Goal: Task Accomplishment & Management: Use online tool/utility

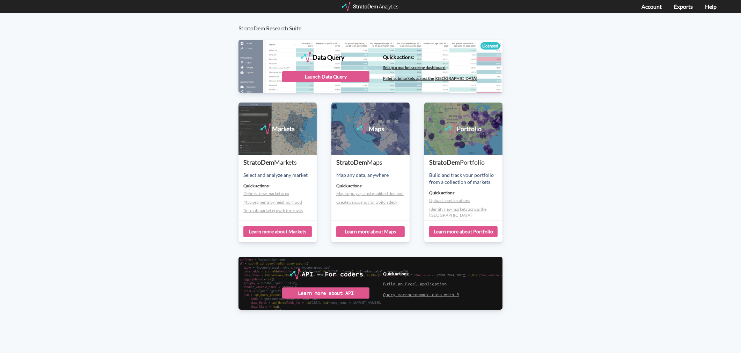
drag, startPoint x: 325, startPoint y: 78, endPoint x: 322, endPoint y: 82, distance: 5.6
click at [325, 78] on div "Launch Data Query" at bounding box center [325, 76] width 87 height 11
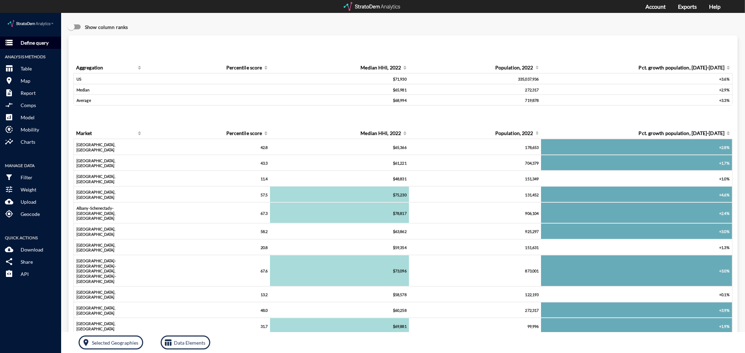
click p "Define query"
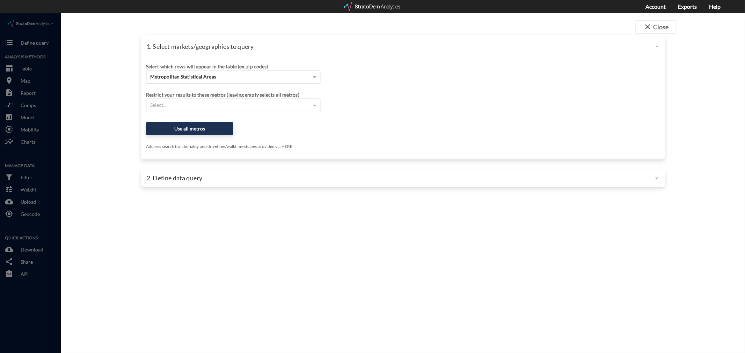
click div "Metropolitan Statistical Areas"
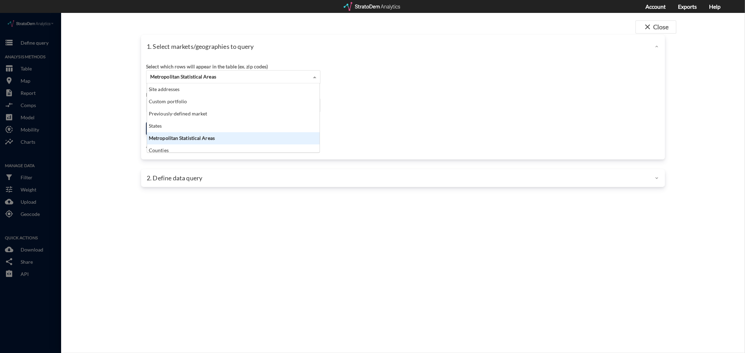
scroll to position [63, 169]
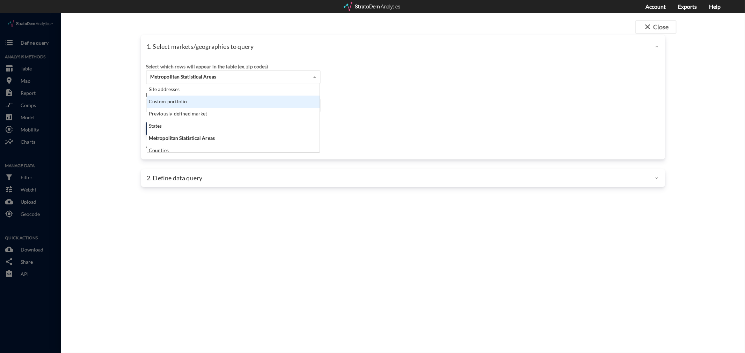
click div "Custom portfolio"
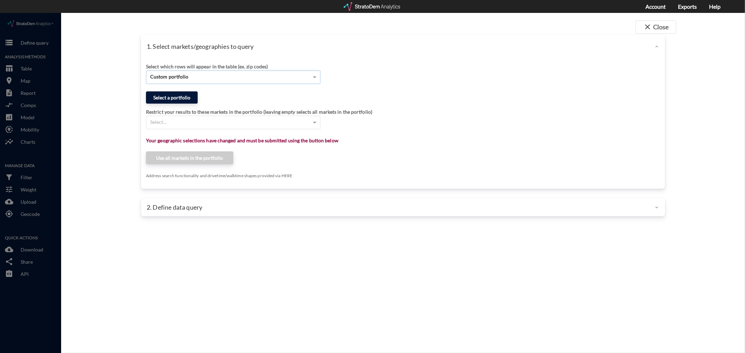
click button "Select a portfolio"
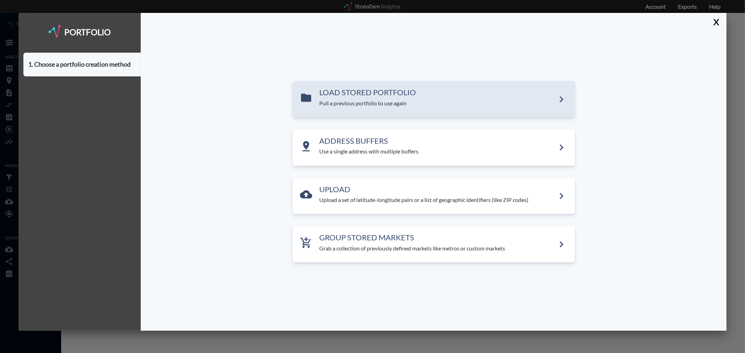
click at [372, 100] on p "Pull a previous portfolio to use again" at bounding box center [438, 104] width 236 height 8
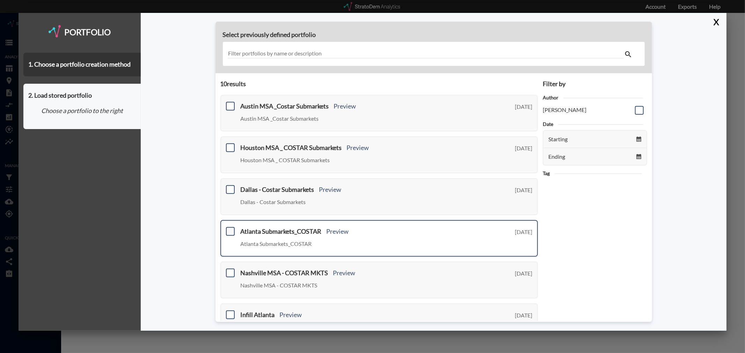
click at [232, 227] on span at bounding box center [230, 231] width 9 height 9
click at [229, 229] on input "checkbox" at bounding box center [229, 229] width 0 height 0
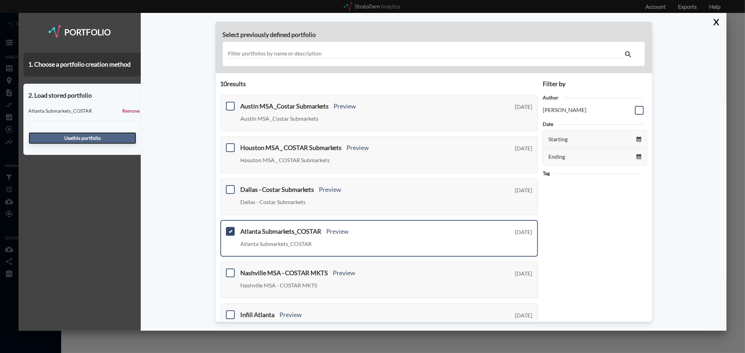
click at [115, 139] on button "Use this portfolio" at bounding box center [83, 138] width 108 height 12
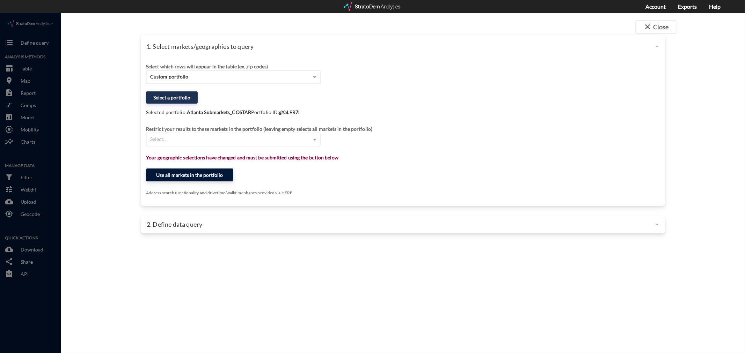
click button "Use all markets in the portfolio"
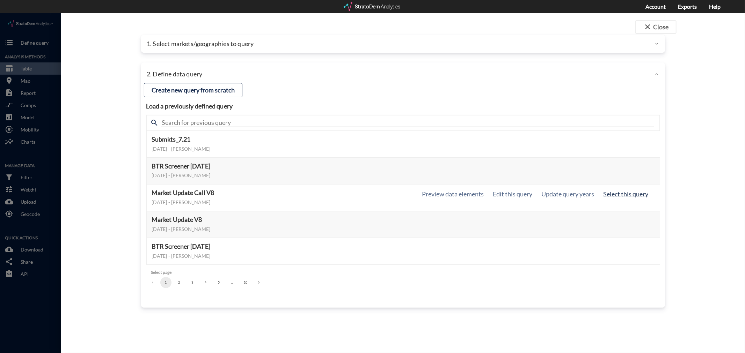
click button "Select this query"
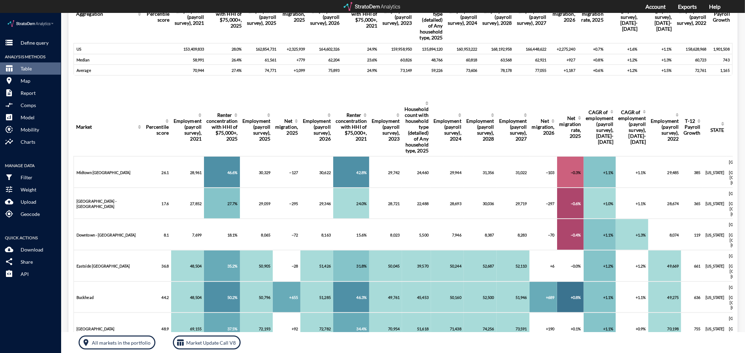
scroll to position [0, 0]
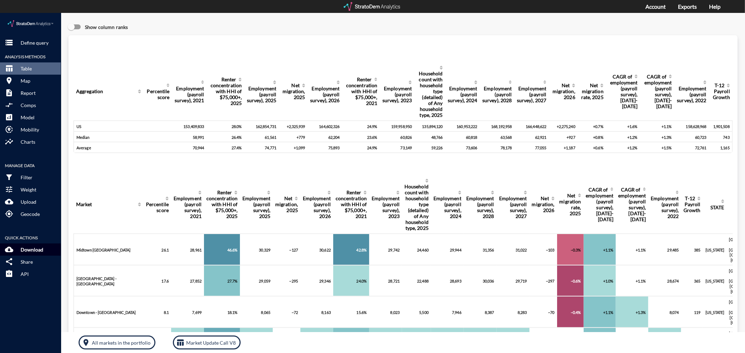
click button "cloud_download Download"
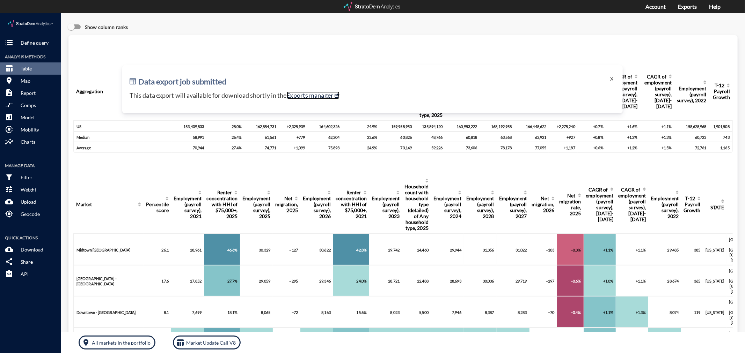
click link "Exports manager"
click p "Download"
click p "Define query"
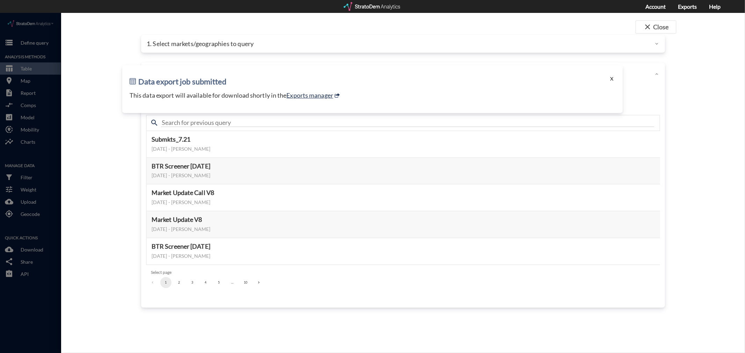
click button "X"
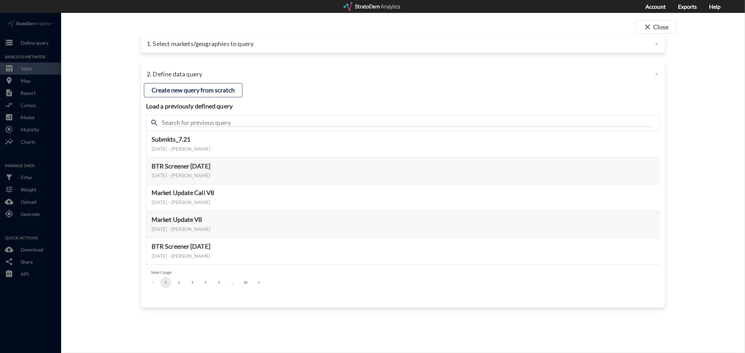
click button "2"
click button "3"
click button "4"
click button "3"
click button "2"
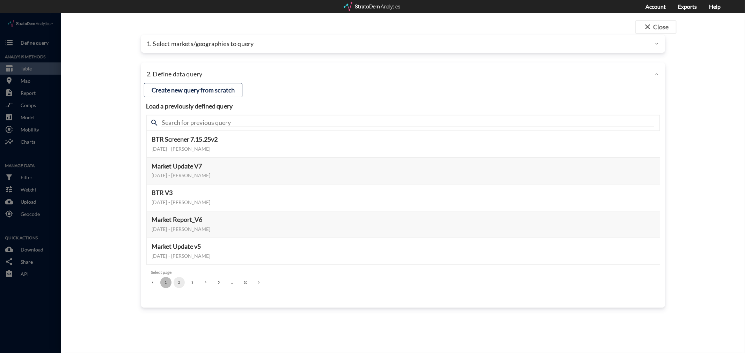
click button "1"
click button "3"
click button "1"
click button "3"
click button "4"
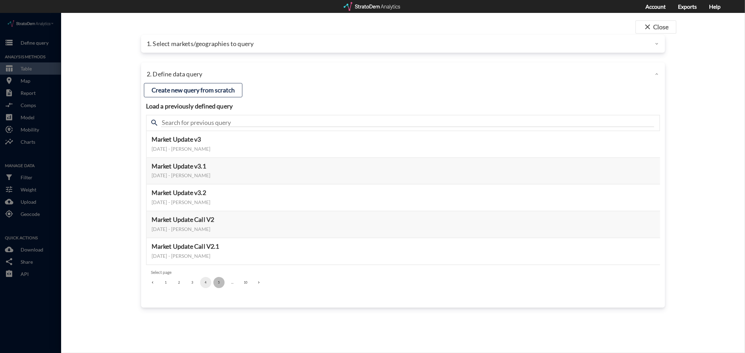
click button "5"
click button "Select this query"
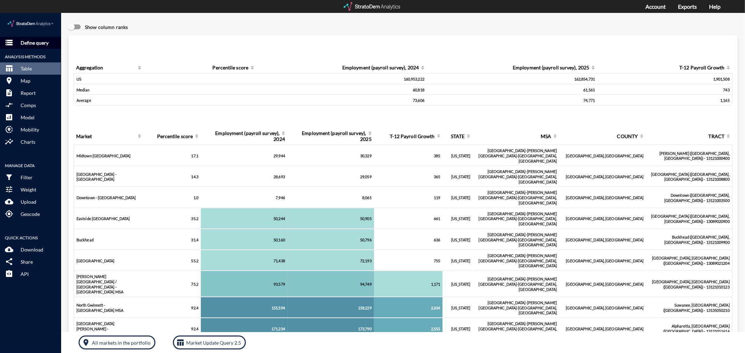
click p "Define query"
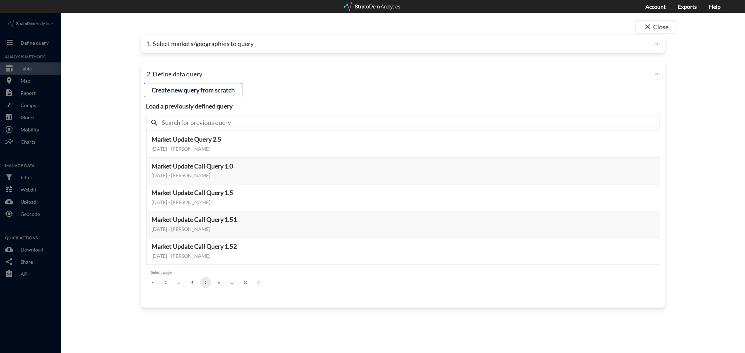
click button "1"
click button "2"
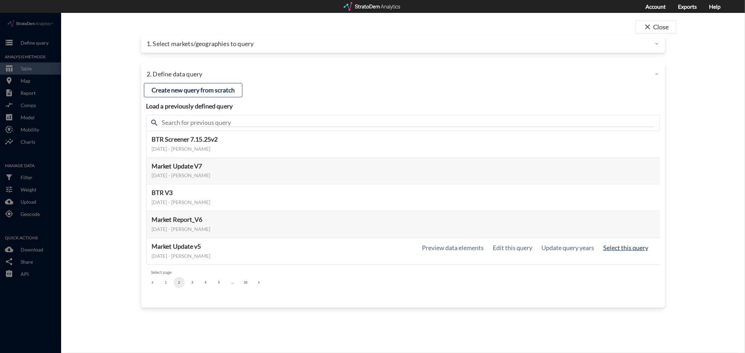
click button "Select this query"
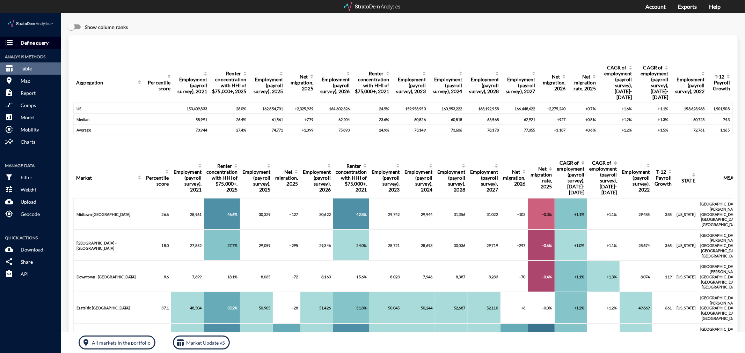
click p "Define query"
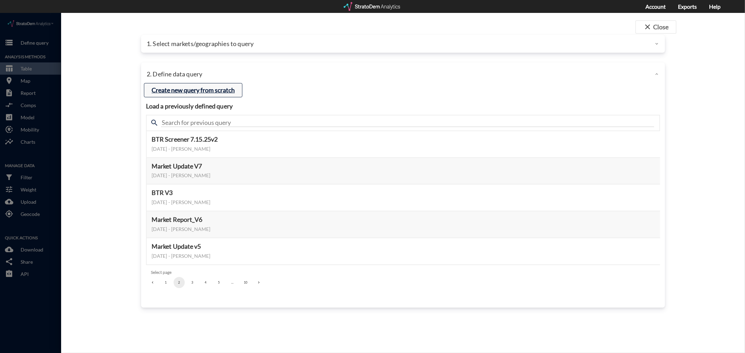
click button "Create new query from scratch"
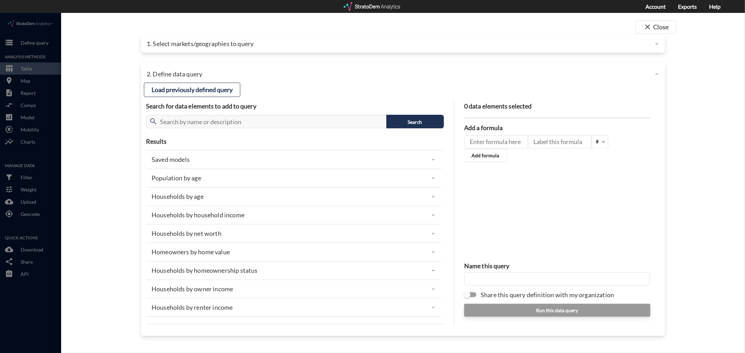
click p "Population by age"
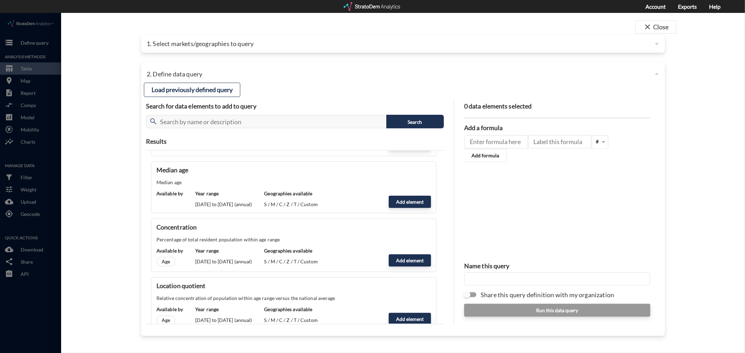
scroll to position [39, 0]
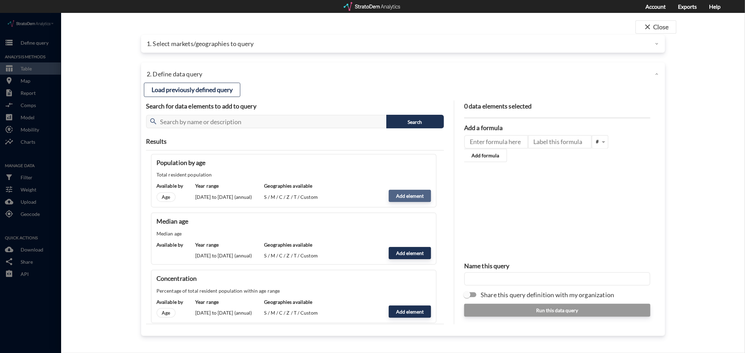
click button "Add element"
type input "POPULATION"
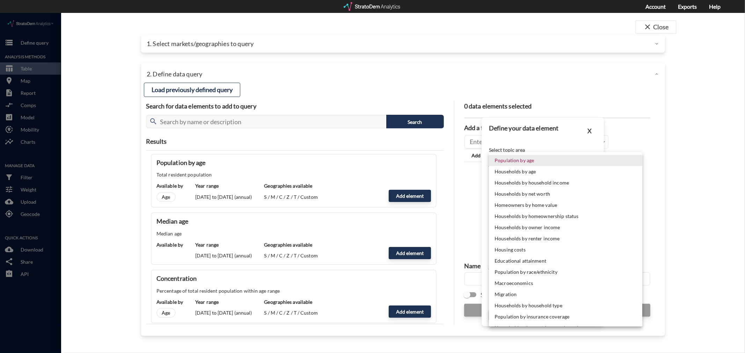
click body "/vantagepoint/us/-1 storage Define query Analysis Methods table_chart Table roo…"
click li "Population by age"
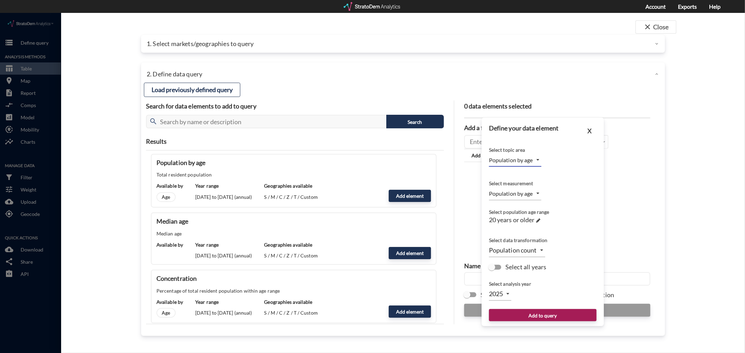
click body "/vantagepoint/us/-1 storage Define query Analysis Methods table_chart Table roo…"
click li "Population by age"
click body "/vantagepoint/us/-1 storage Define query Analysis Methods table_chart Table roo…"
click li "Population by age"
click span
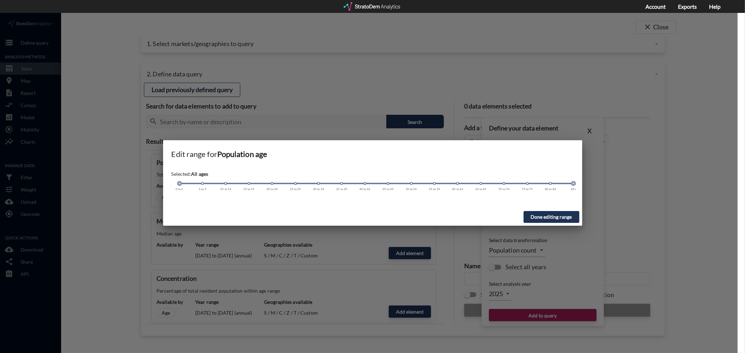
drag, startPoint x: 272, startPoint y: 169, endPoint x: 154, endPoint y: 175, distance: 118.2
click div "Edit range for Population age Selected: All ages [DEMOGRAPHIC_DATA] 5 to 9 10 t…"
click button "Done editing range"
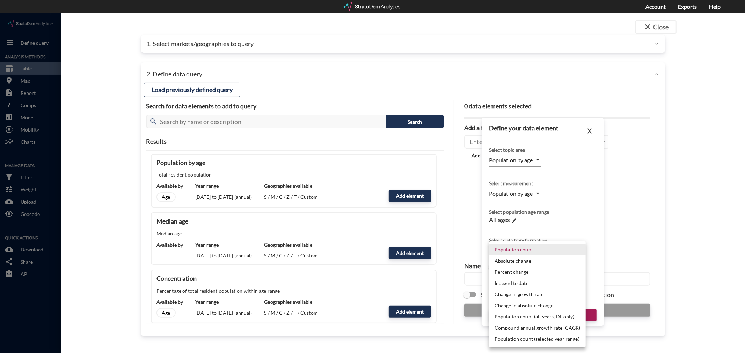
click body "/vantagepoint/us/-1 storage Define query Analysis Methods table_chart Table roo…"
click li "Compound annual growth rate (CAGR)"
type input "CAGR"
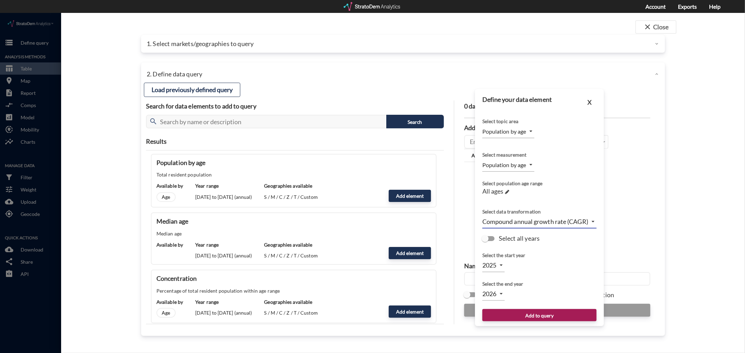
click body "/vantagepoint/us/-1 storage Define query Analysis Methods table_chart Table roo…"
click li "2030"
type input "2030"
click button "Add to query"
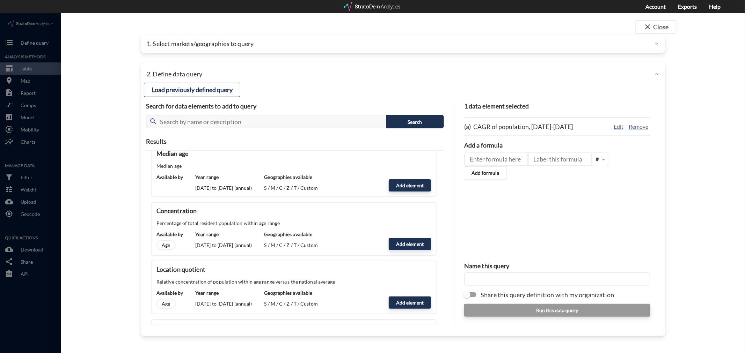
scroll to position [0, 0]
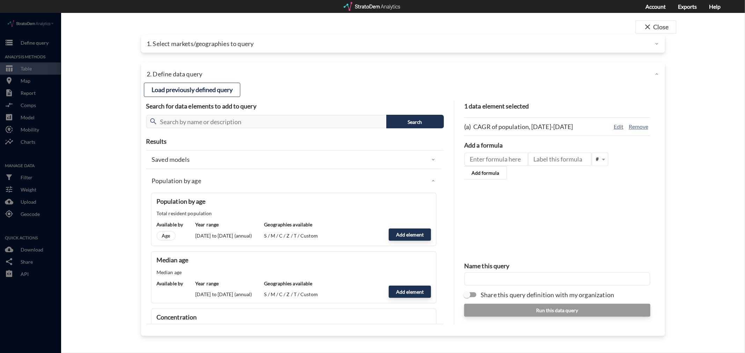
click div "Population by age"
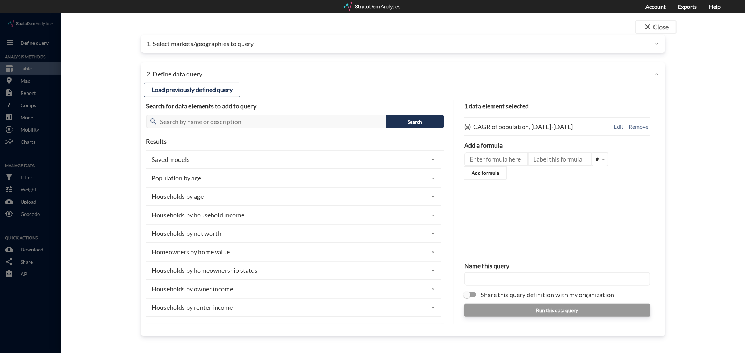
click div "Population by age"
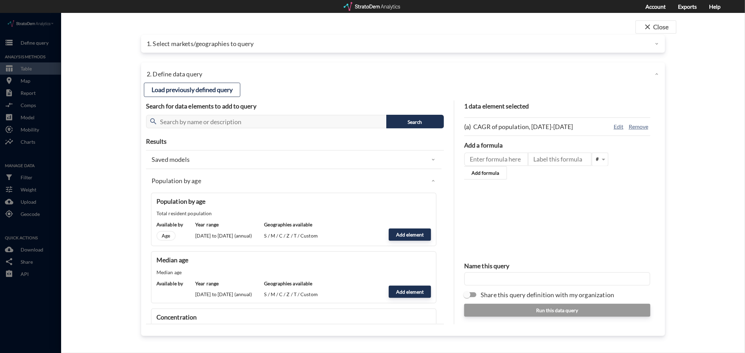
click div "Population by age"
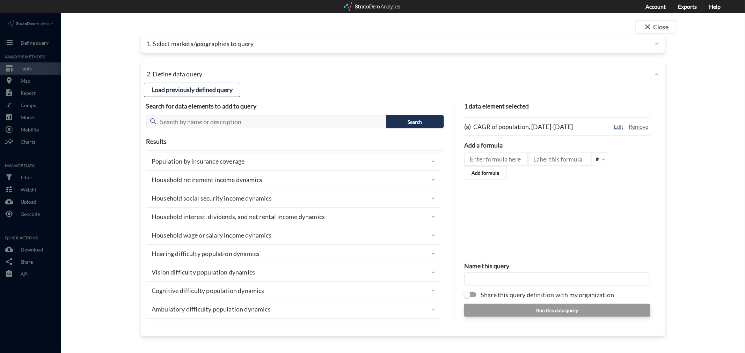
scroll to position [160, 0]
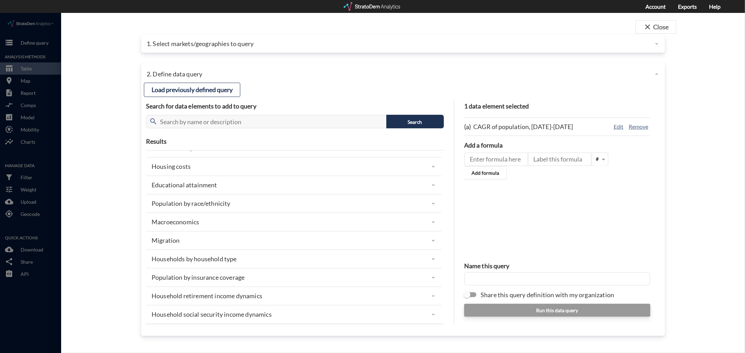
click div "1. Select markets/geographies to query"
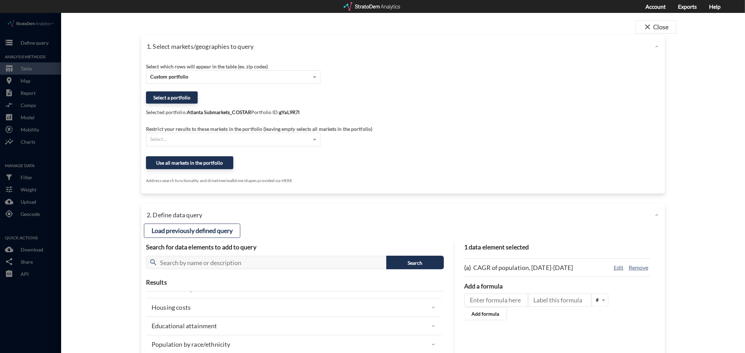
click div "1. Select markets/geographies to query"
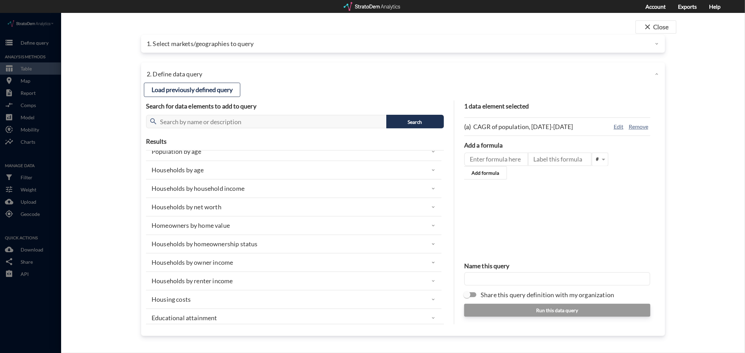
scroll to position [39, 0]
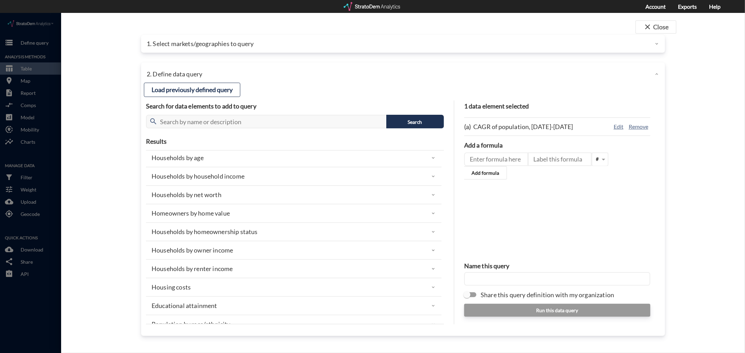
click p "Households by household income"
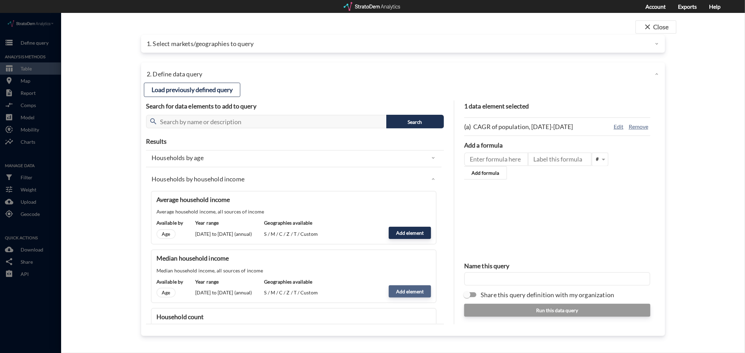
click button "Add element"
type input "HHI_DYNAMICS"
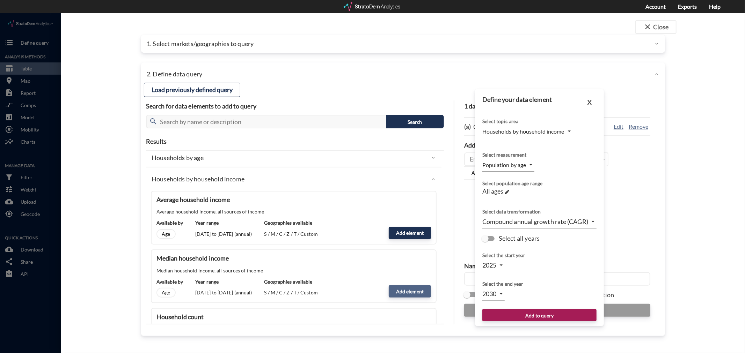
type input "MEDIAN"
type input "2026"
click body "/vantagepoint/us/-1 storage Define query Analysis Methods table_chart Table roo…"
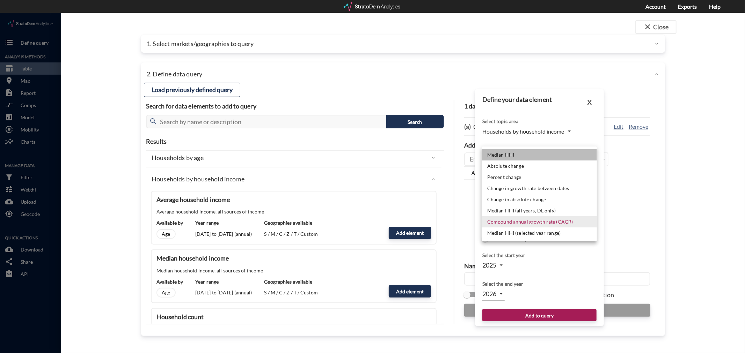
click li "Median HHI"
type input "LEVEL"
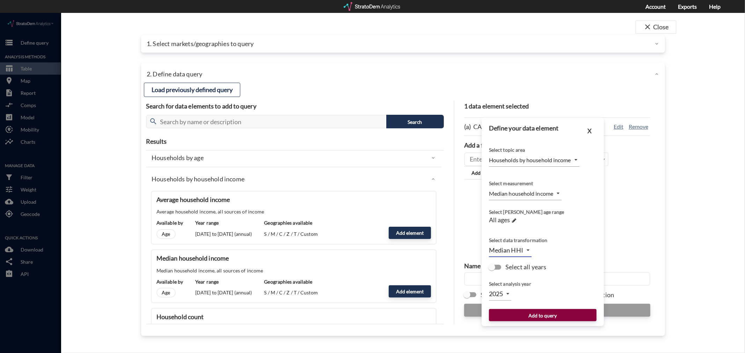
click button "Add to query"
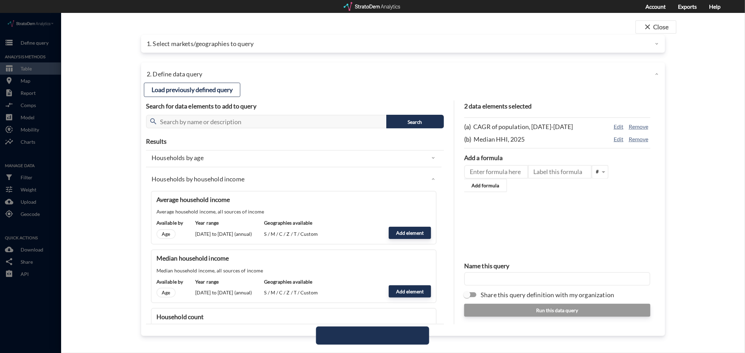
click icon
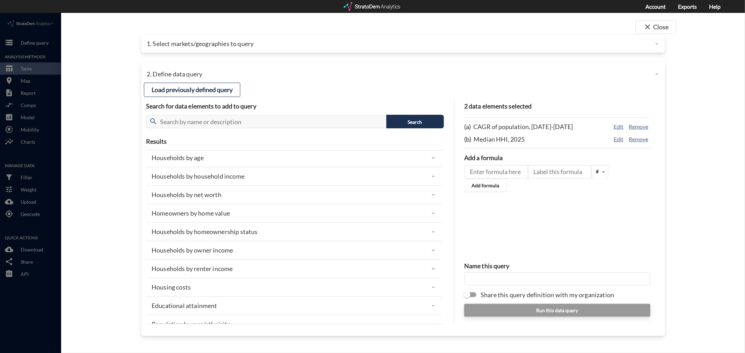
scroll to position [78, 0]
click div "Macroeconomics"
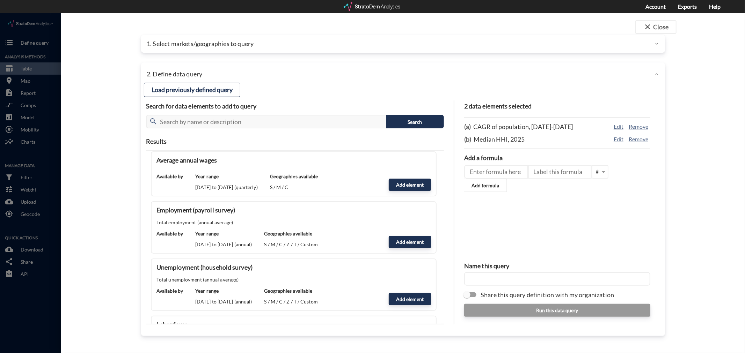
scroll to position [582, 0]
click button "Add element"
type input "MACROECONOMICS"
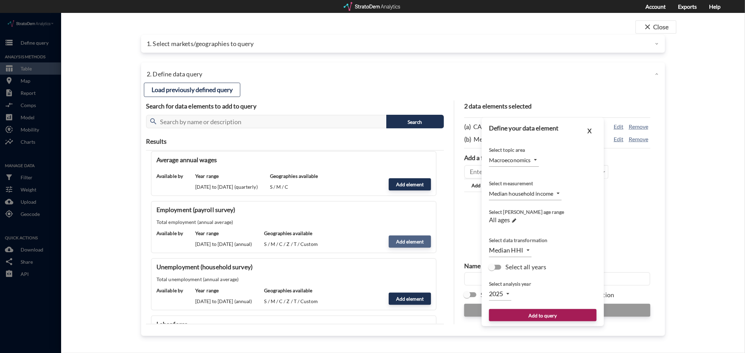
type input "EMPLOYMENT"
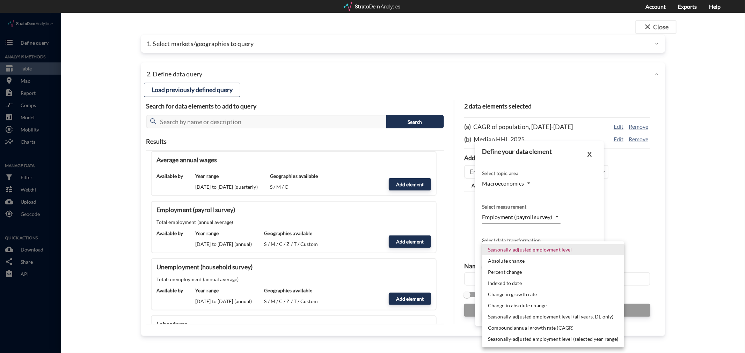
click body "/vantagepoint/us/-1 storage Define query Analysis Methods table_chart Table roo…"
click div
click body "/vantagepoint/us/-1 storage Define query Analysis Methods table_chart Table roo…"
click li "Seasonally-adjusted employment level"
click body "/vantagepoint/us/-1 storage Define query Analysis Methods table_chart Table roo…"
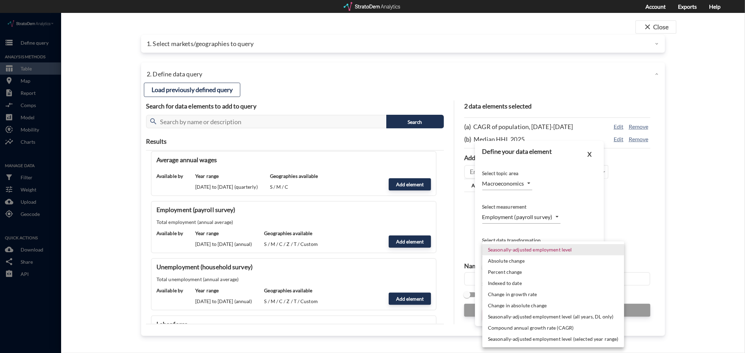
click li "Absolute change"
type input "ABS_CHANGE"
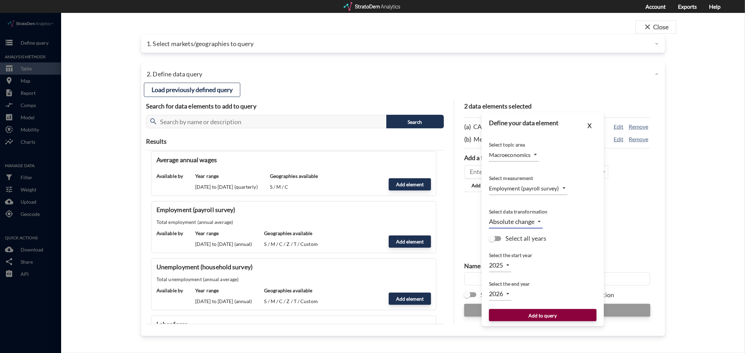
click button "Add to query"
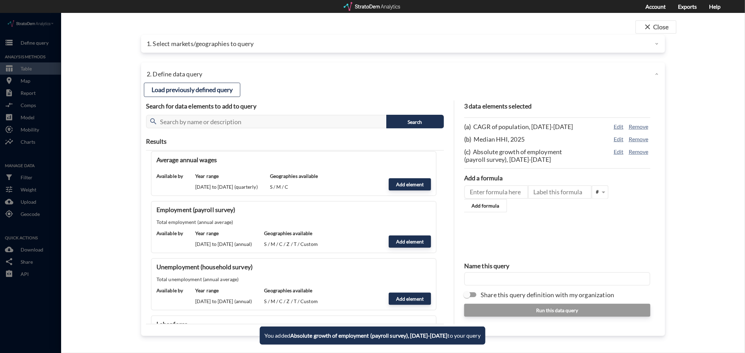
click div "3 data elements selected (a) CAGR of population, [DATE]-[DATE] Edit Remove (b) …"
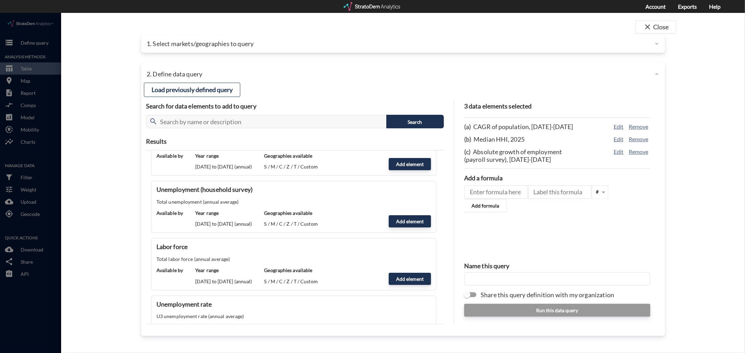
scroll to position [621, 0]
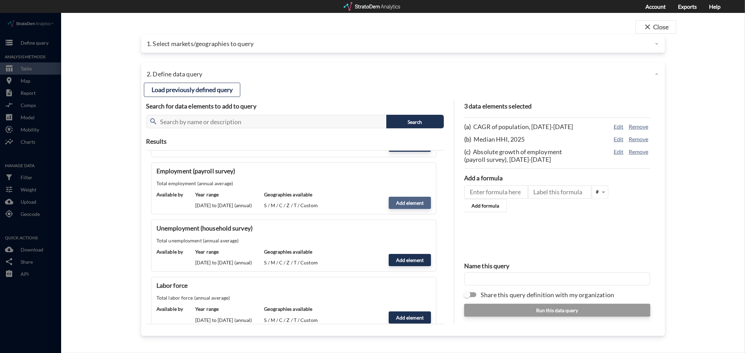
click button "Add element"
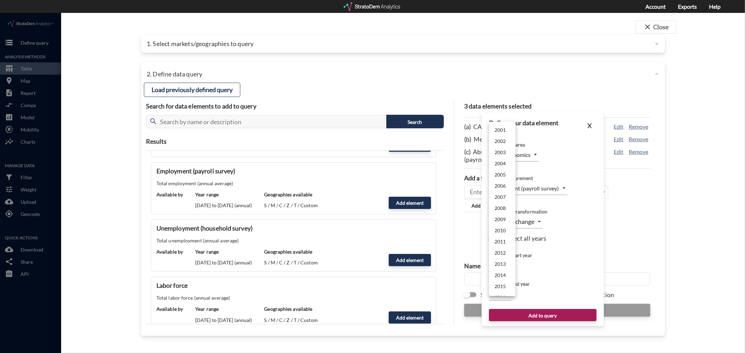
click body "/vantagepoint/us/-1 storage Define query Analysis Methods table_chart Table roo…"
click li "2026"
type input "2026"
type input "2027"
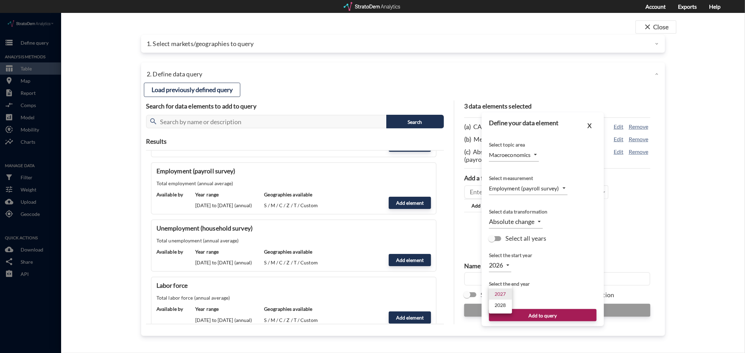
click body "/vantagepoint/us/-1 storage Define query Analysis Methods table_chart Table roo…"
click li "2027"
click button "Add to query"
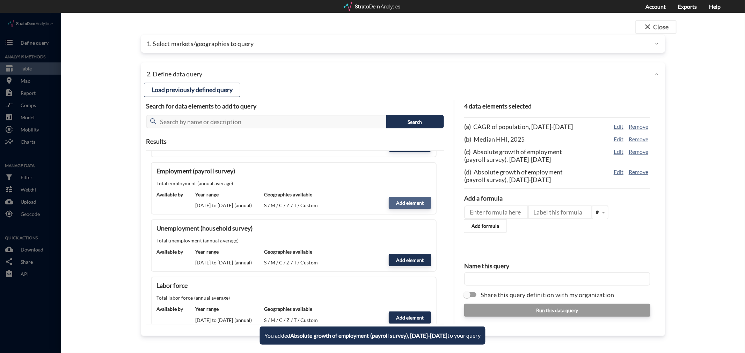
click button "Add element"
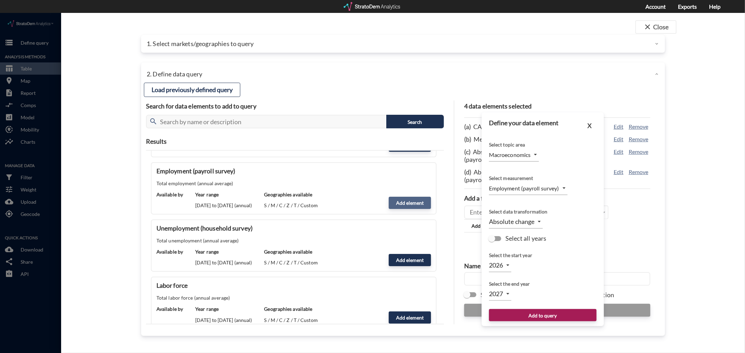
type input "2025"
type input "2027"
click body "/vantagepoint/us/-1 storage Define query Analysis Methods table_chart Table roo…"
click li "2027"
type input "2027"
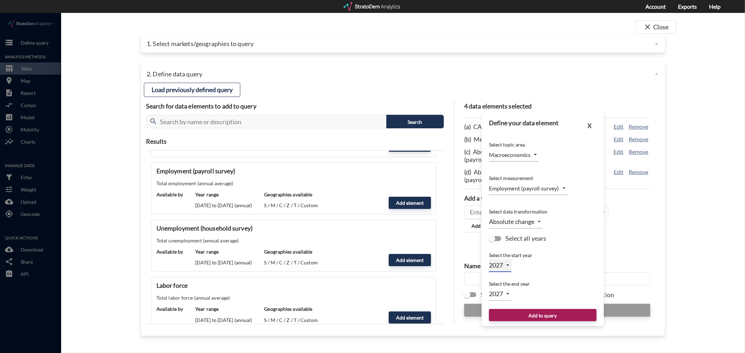
type input "2028"
click body "/vantagepoint/us/-1 storage Define query Analysis Methods table_chart Table roo…"
click li "2028"
click div "Select the end year"
click button "Add to query"
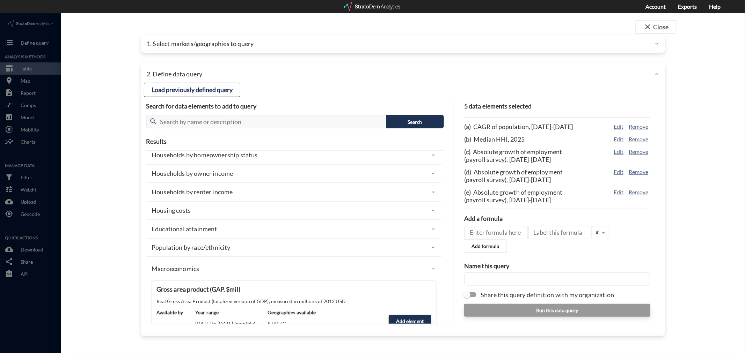
scroll to position [116, 0]
click p "Macroeconomics"
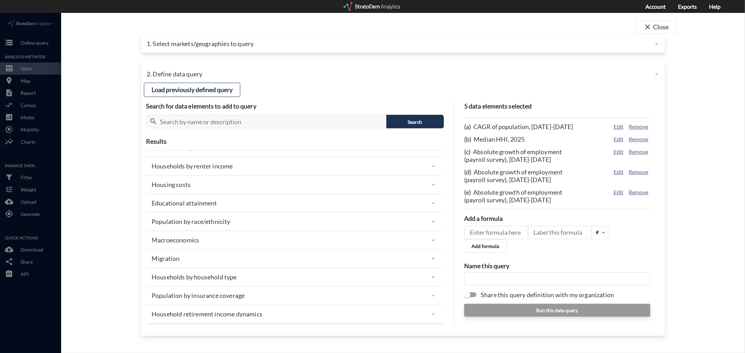
scroll to position [155, 0]
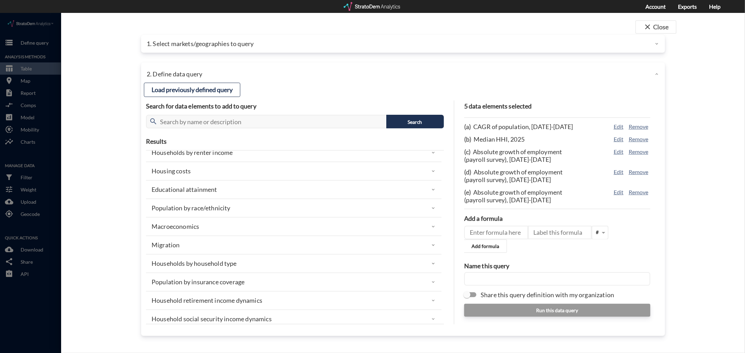
click div "Migration"
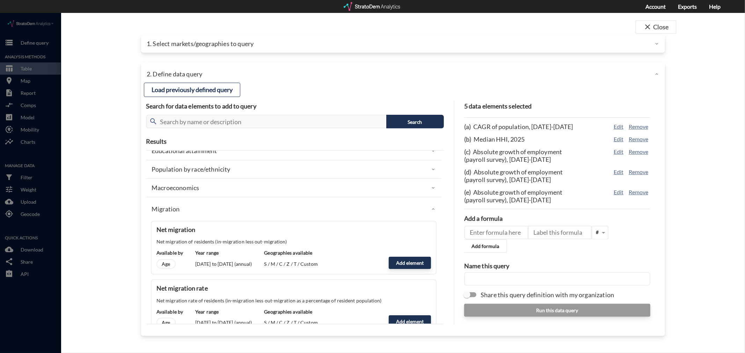
scroll to position [233, 0]
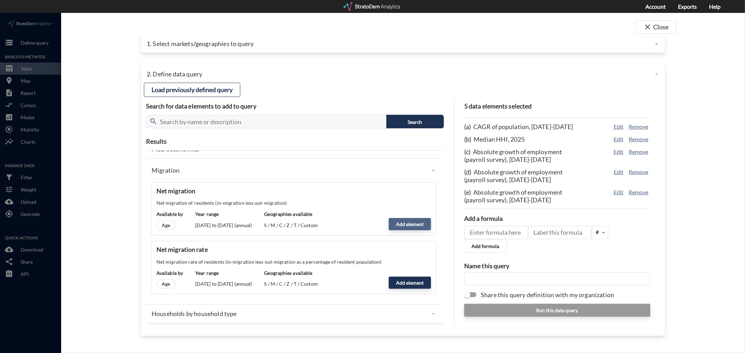
click button "Add element"
type input "MIGRATION"
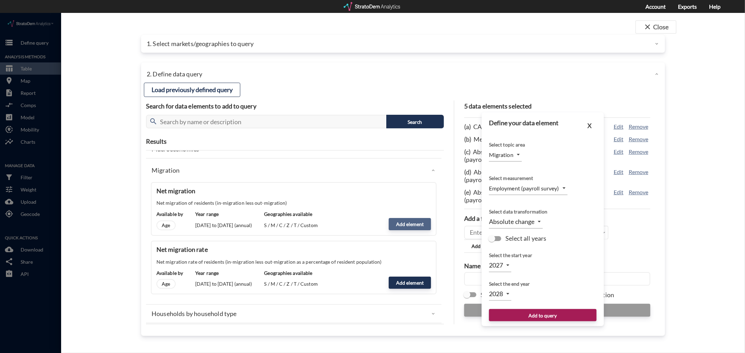
type input "COUNT"
type input "LEVEL"
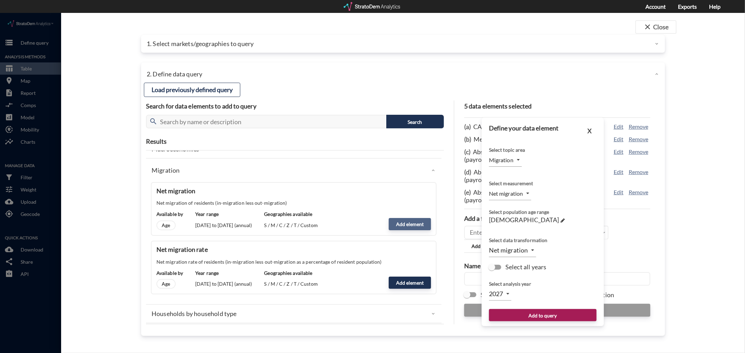
type input "2025"
click span
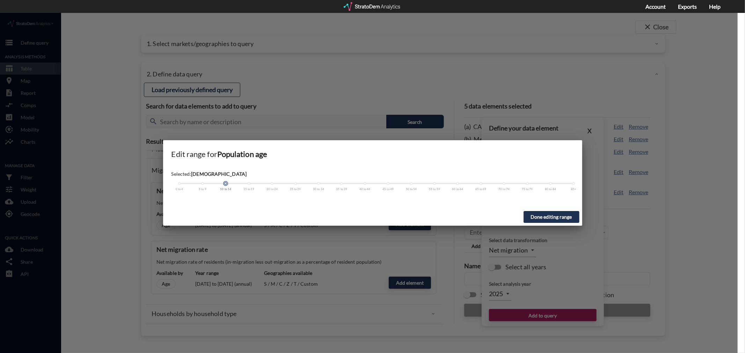
drag, startPoint x: 224, startPoint y: 172, endPoint x: 158, endPoint y: 171, distance: 66.0
click div "Edit range for Population age Selected: [DEMOGRAPHIC_DATA] 0 to 4 5 to 9 10 to …"
drag, startPoint x: 226, startPoint y: 169, endPoint x: 172, endPoint y: 166, distance: 54.9
click div "Selected: 14 years or younger 0 to 4 5 to 9 10 to 14 15 to 19 20 to 24 25 to 29…"
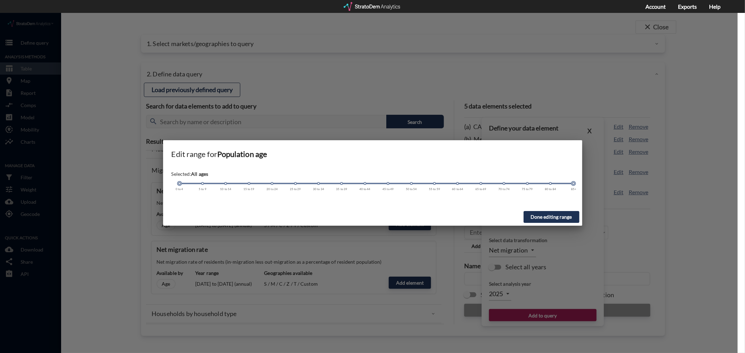
drag, startPoint x: 226, startPoint y: 170, endPoint x: 655, endPoint y: 184, distance: 429.2
click div "Edit range for Population age Selected: All ages [DEMOGRAPHIC_DATA] 5 to 9 10 t…"
click button "Done editing range"
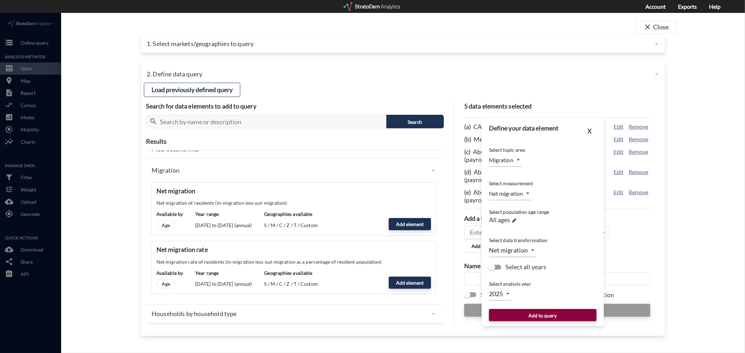
click button "Add to query"
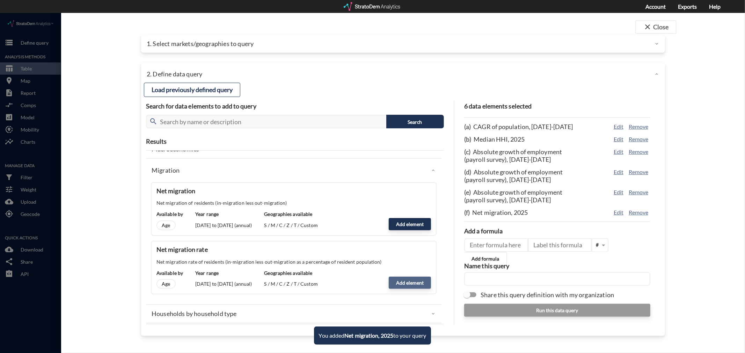
click button "Add element"
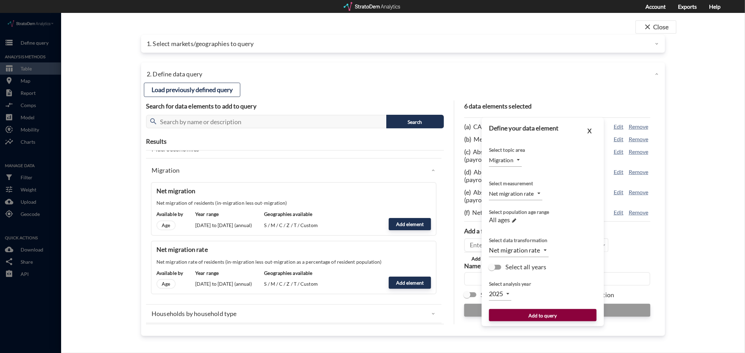
click button "Add to query"
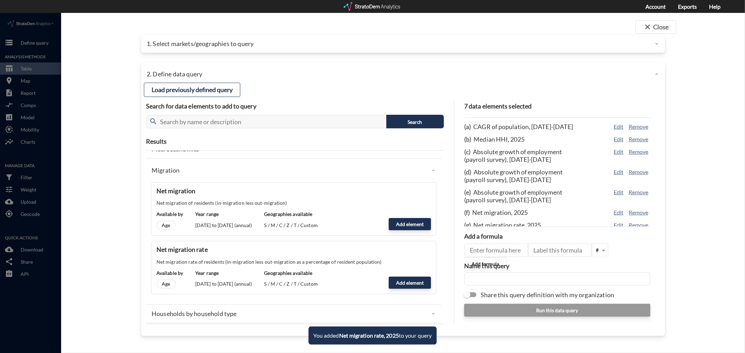
scroll to position [6, 0]
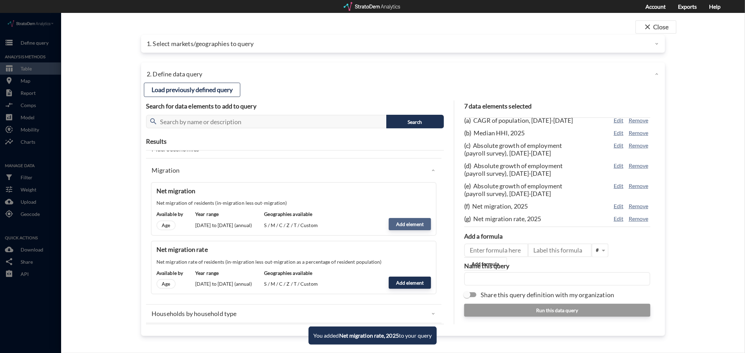
click button "Add element"
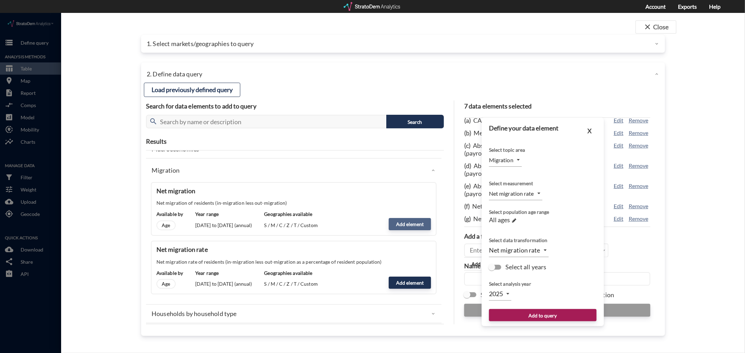
type input "COUNT"
click body "/vantagepoint/us/-1 storage Define query Analysis Methods table_chart Table roo…"
click li "2026"
type input "2026"
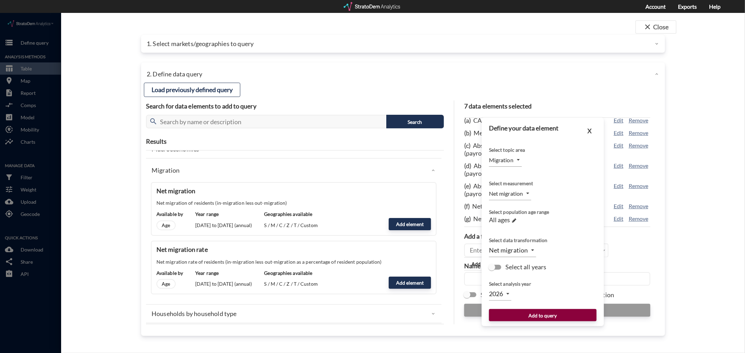
click button "Add to query"
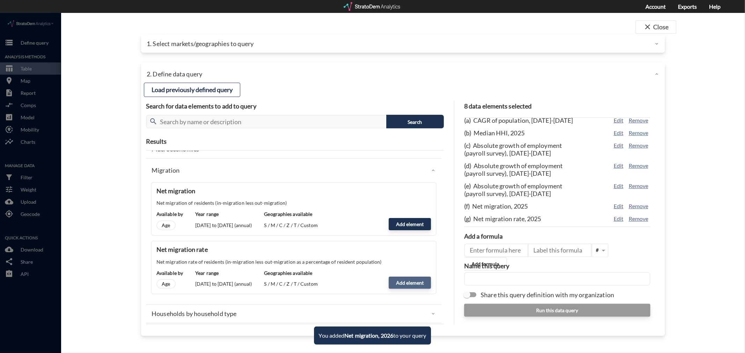
click button "Add element"
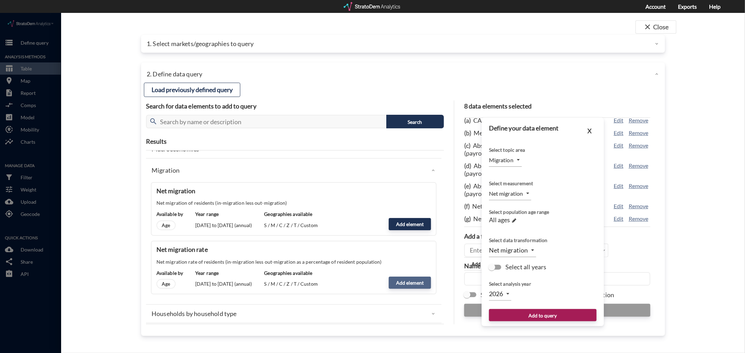
type input "CONCENTRATION"
click body "/vantagepoint/us/-1 storage Define query Analysis Methods table_chart Table roo…"
click li "2026"
type input "2026"
click button "Add to query"
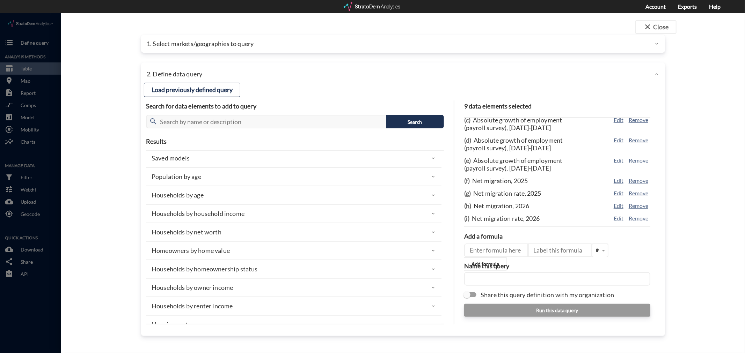
scroll to position [0, 0]
click div "Population by age"
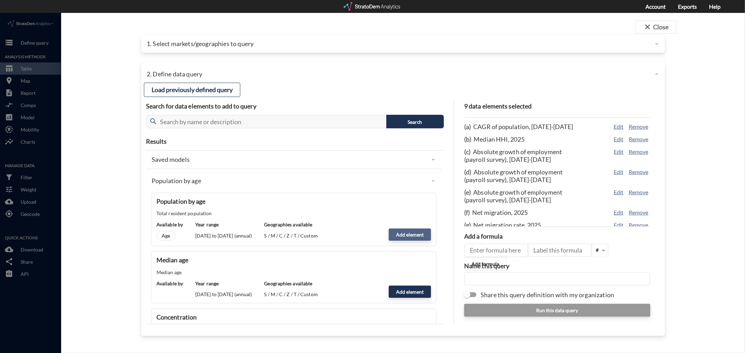
click button "Add element"
type input "POPULATION"
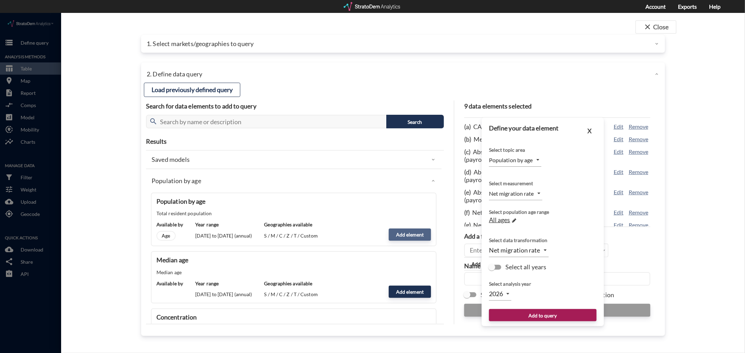
type input "COUNT"
type input "2025"
click button "Add to query"
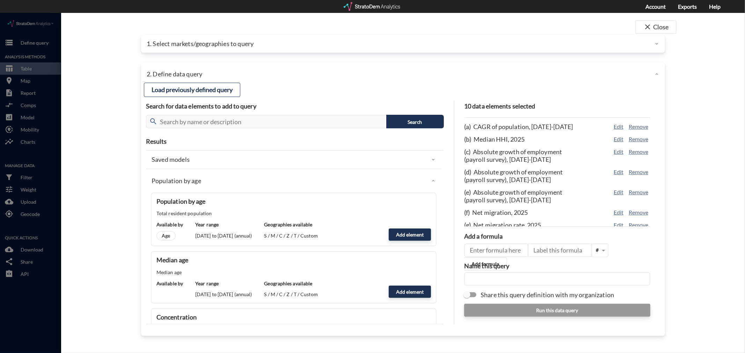
click p "Population by age"
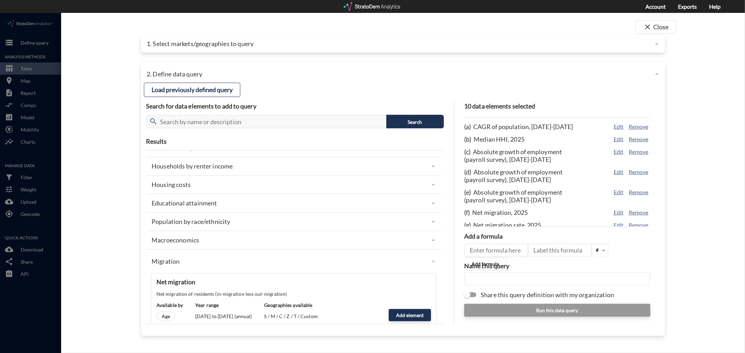
scroll to position [155, 0]
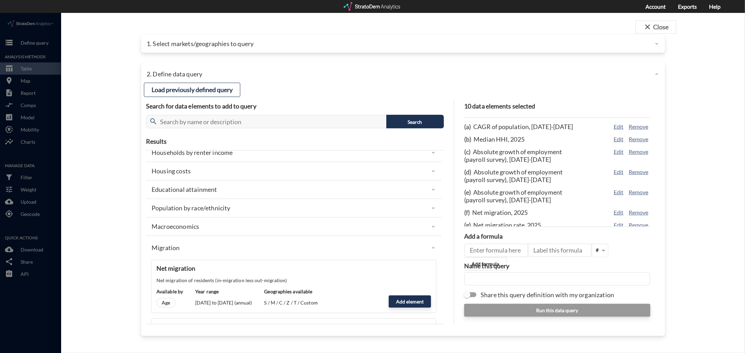
click div "Migration"
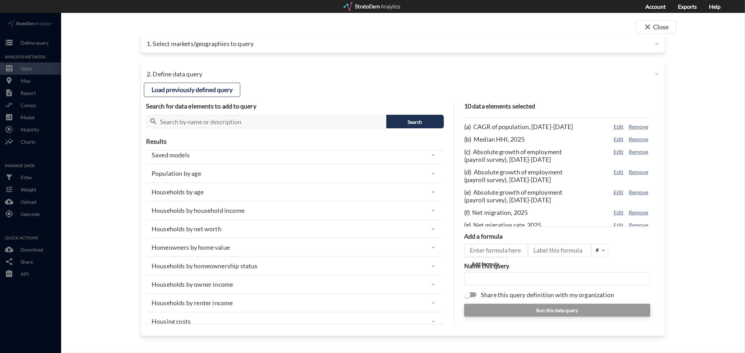
scroll to position [0, 0]
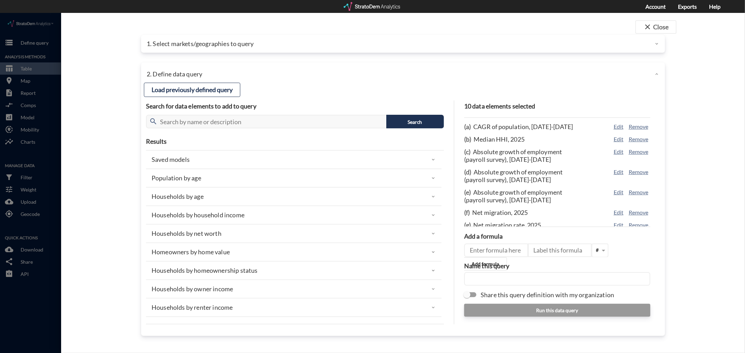
click p "Homeowners by home value"
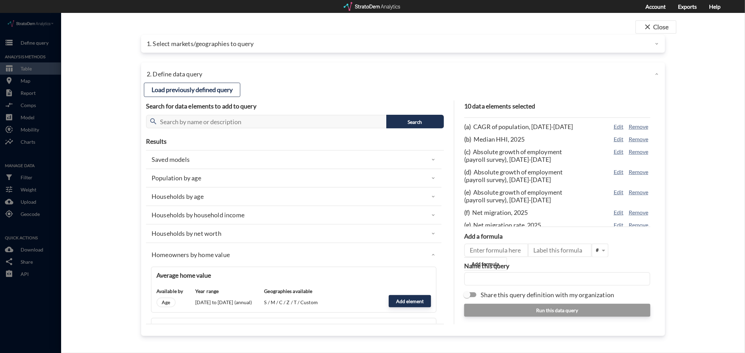
scroll to position [78, 0]
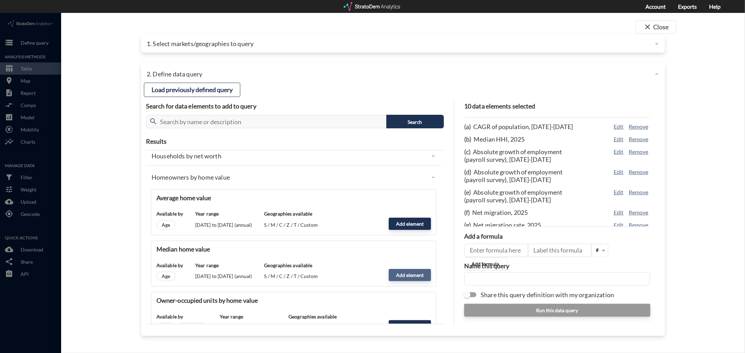
click button "Add element"
type input "HOME_VALUE_DYNAMICS"
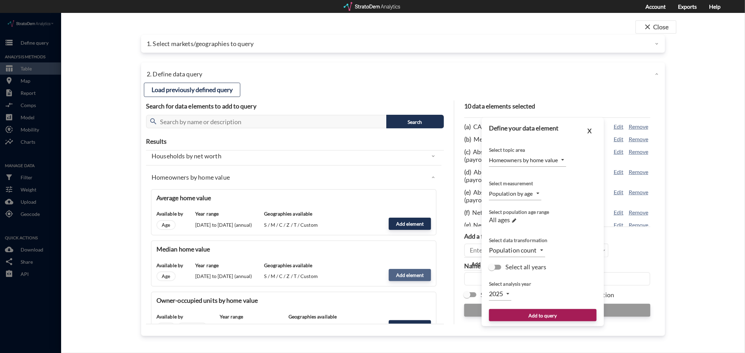
type input "MEDIAN"
click button "Add to query"
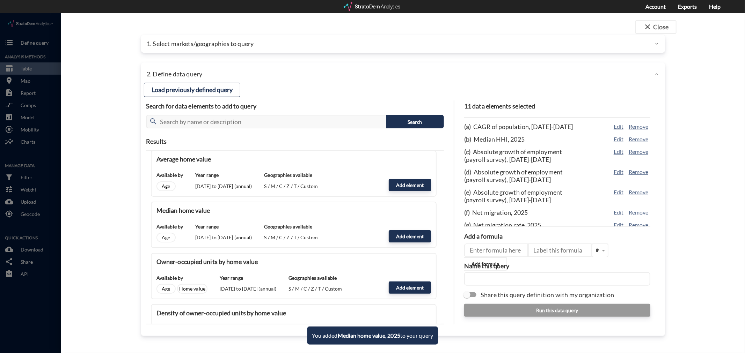
scroll to position [0, 0]
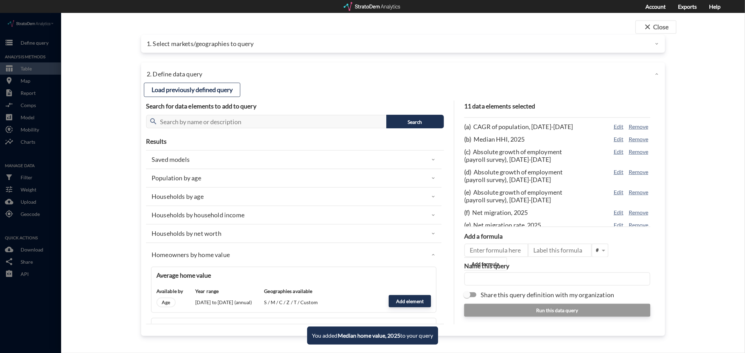
click div "Homeowners by home value"
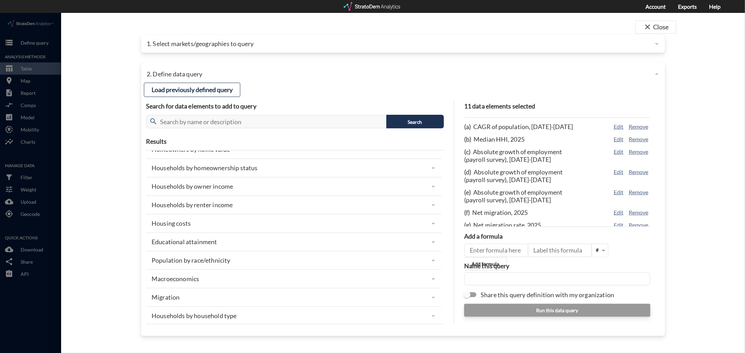
scroll to position [116, 0]
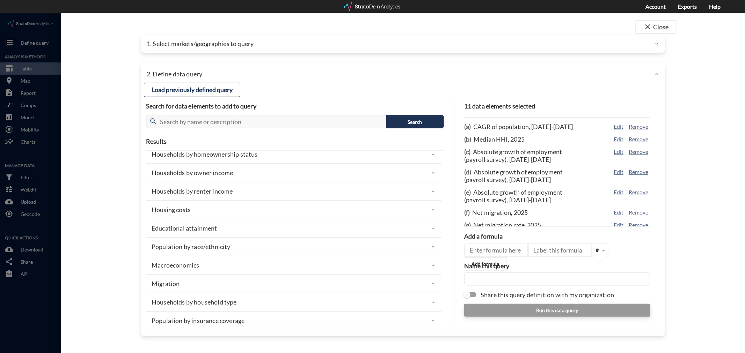
click div "Macroeconomics"
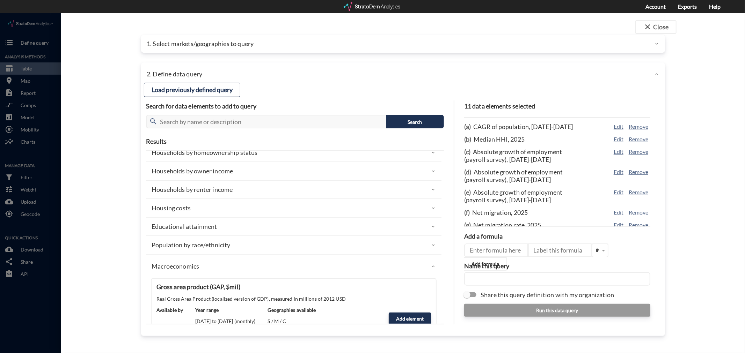
scroll to position [78, 0]
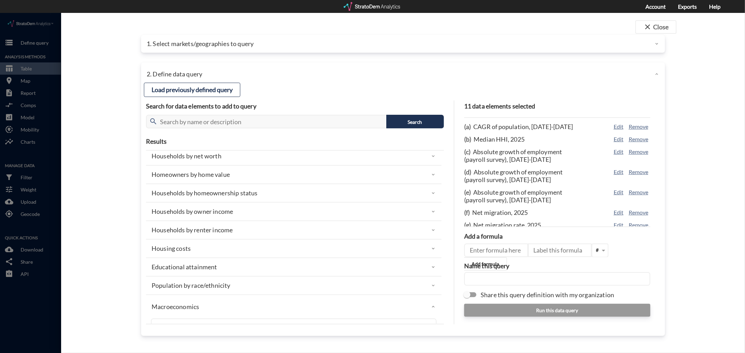
click div "Macroeconomics"
click div "Educational attainment"
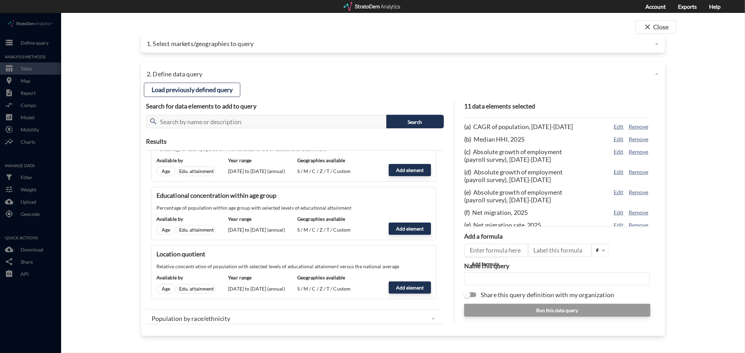
scroll to position [349, 0]
click button "Add element"
type input "EDUCATIONAL_ATTAINMENT_GRAD"
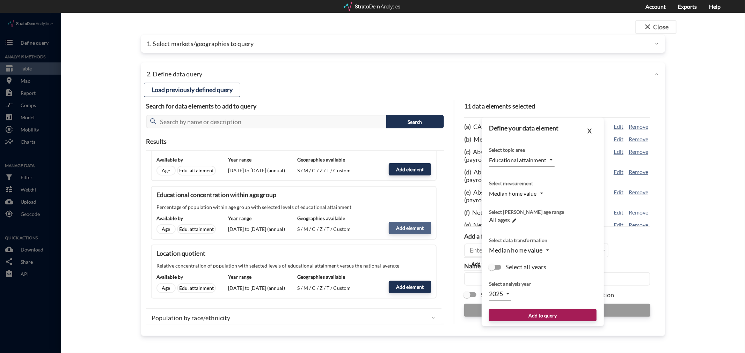
type input "CONCENTRATION"
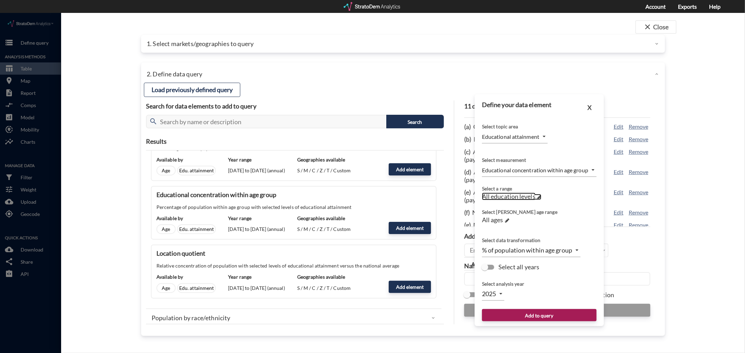
click span
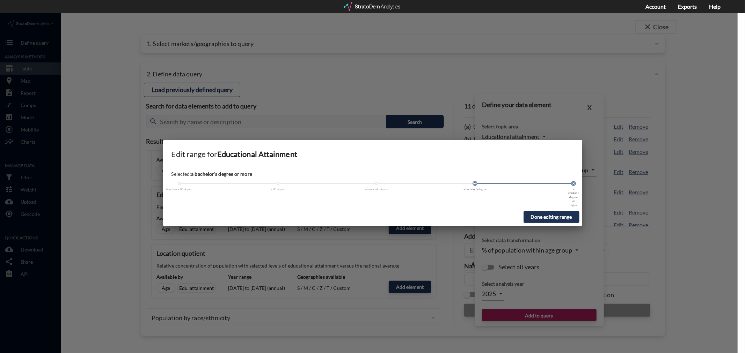
drag, startPoint x: 178, startPoint y: 171, endPoint x: 479, endPoint y: 171, distance: 300.7
click div
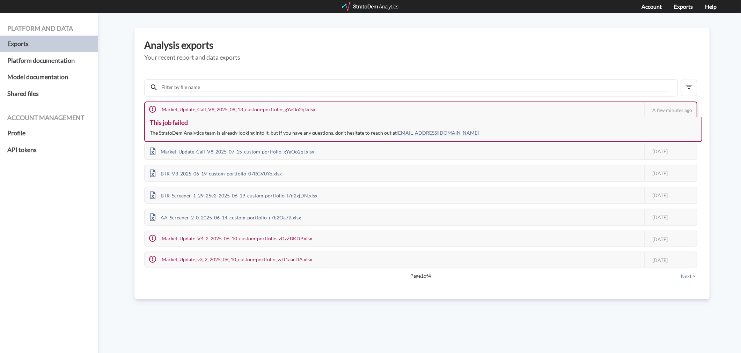
click at [271, 109] on div "Market_Update_Call_V8_2025_08_13_custom-portfolio_gYaOo2ql.xlsx" at bounding box center [232, 109] width 175 height 15
